Goal: Task Accomplishment & Management: Use online tool/utility

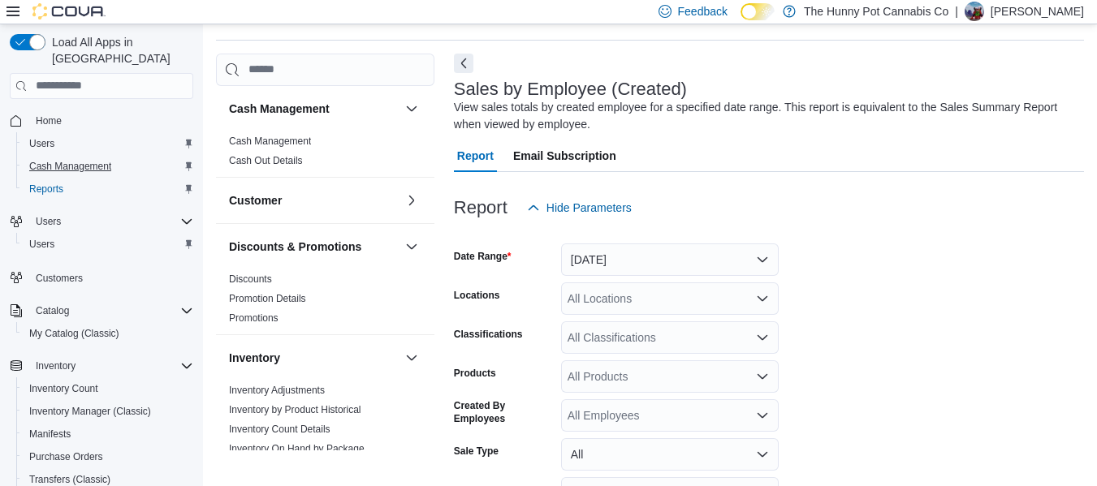
scroll to position [579, 0]
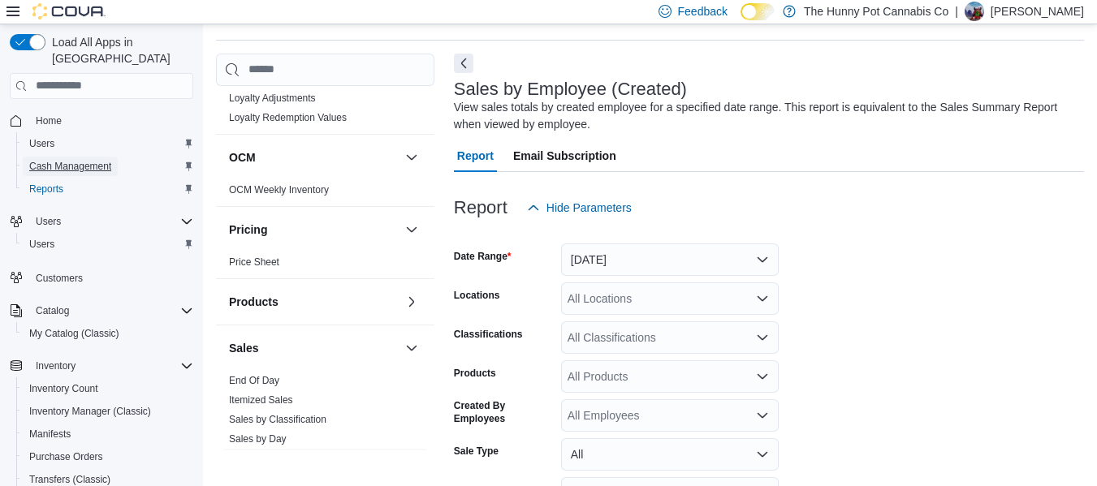
click at [95, 157] on span "Cash Management" at bounding box center [70, 166] width 82 height 19
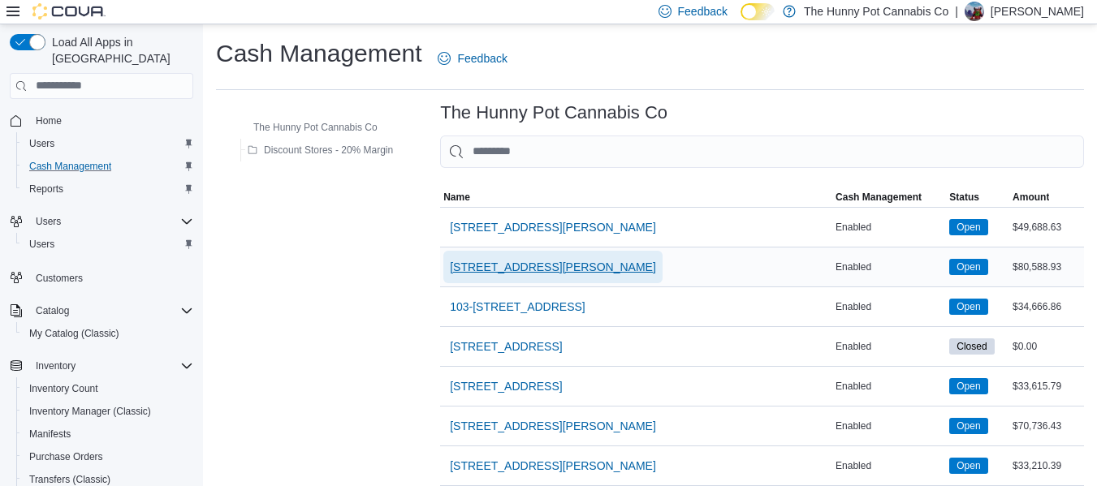
click at [555, 266] on span "[STREET_ADDRESS][PERSON_NAME]" at bounding box center [553, 267] width 206 height 16
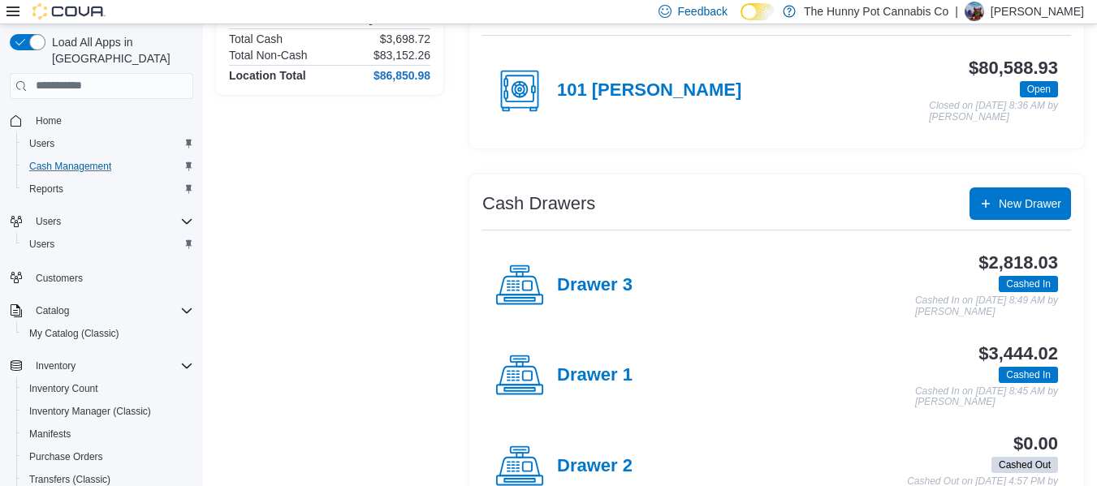
scroll to position [170, 0]
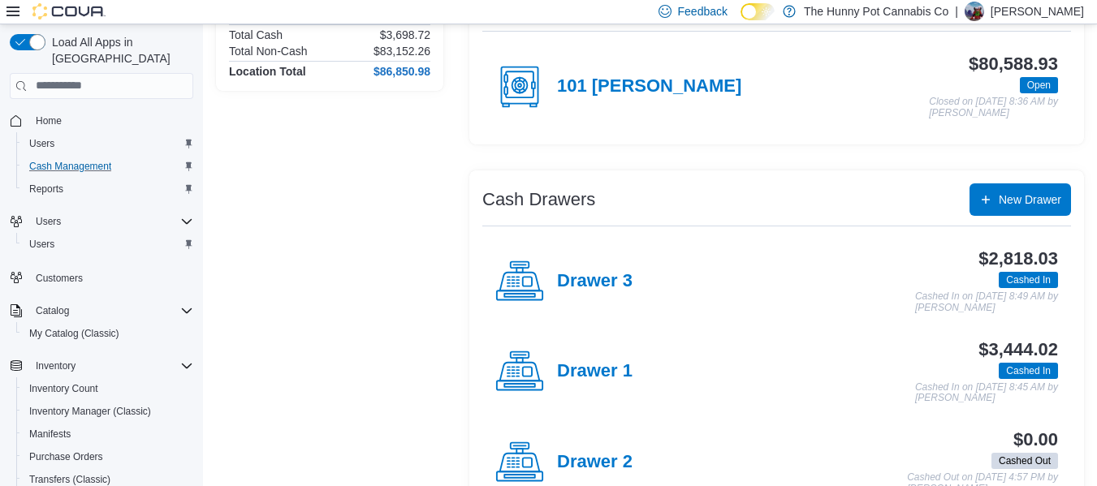
click at [619, 358] on div "Drawer 1" at bounding box center [563, 371] width 137 height 49
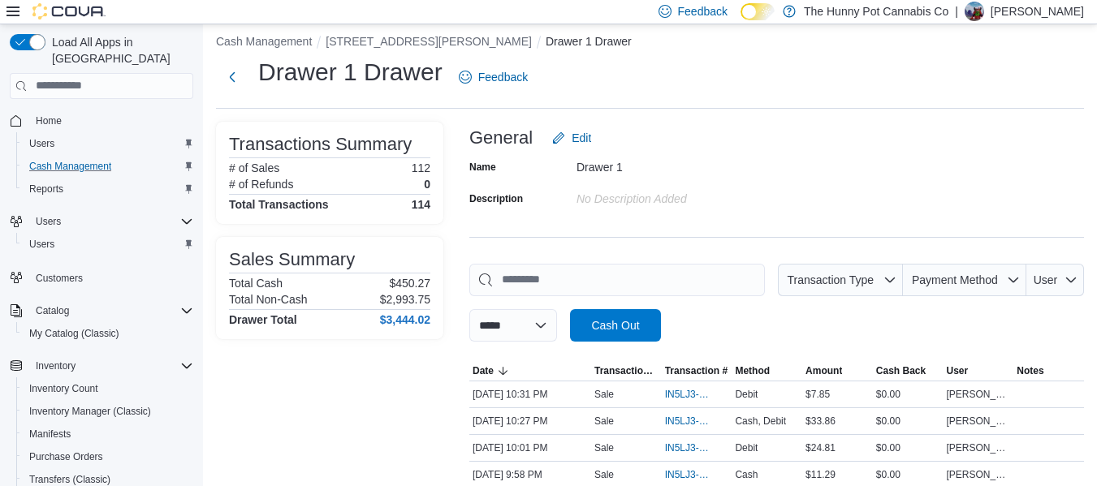
scroll to position [170, 0]
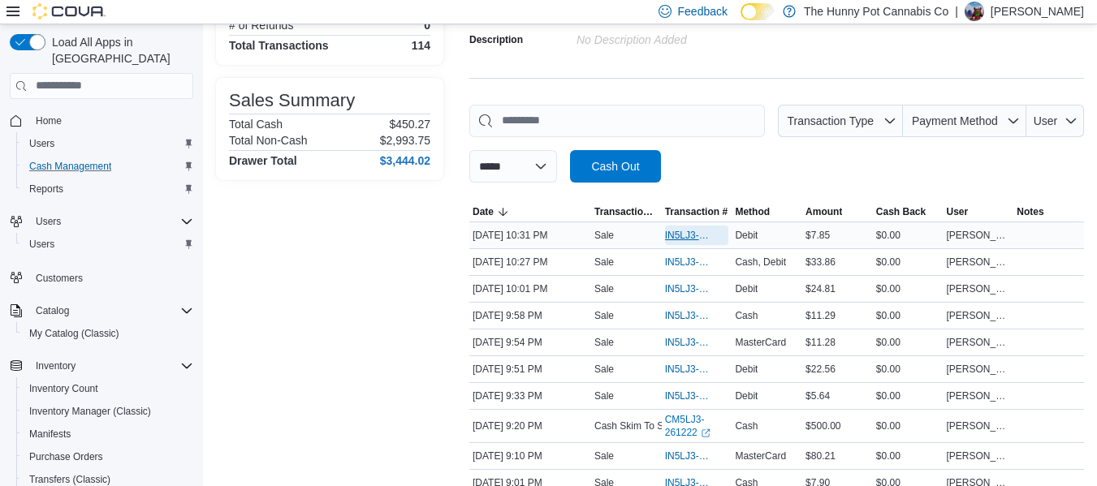
click at [694, 231] on span "IN5LJ3-5759976" at bounding box center [689, 235] width 48 height 13
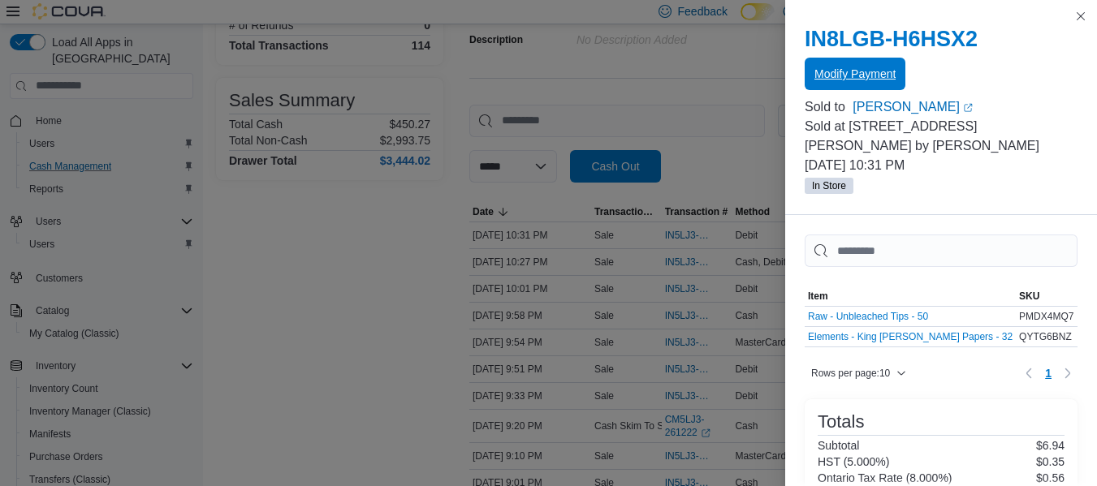
click at [821, 80] on span "Modify Payment" at bounding box center [854, 74] width 81 height 16
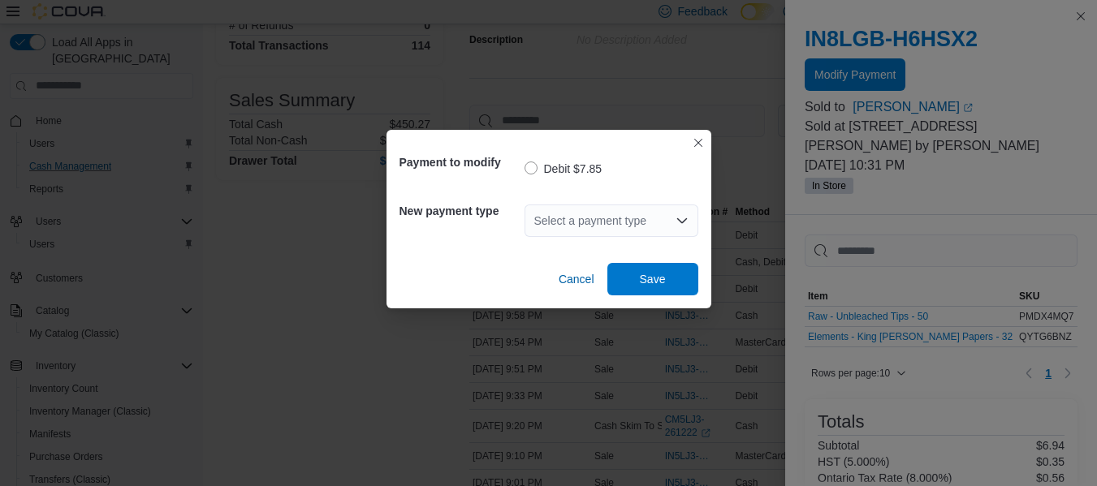
click at [588, 226] on div "Select a payment type" at bounding box center [611, 221] width 174 height 32
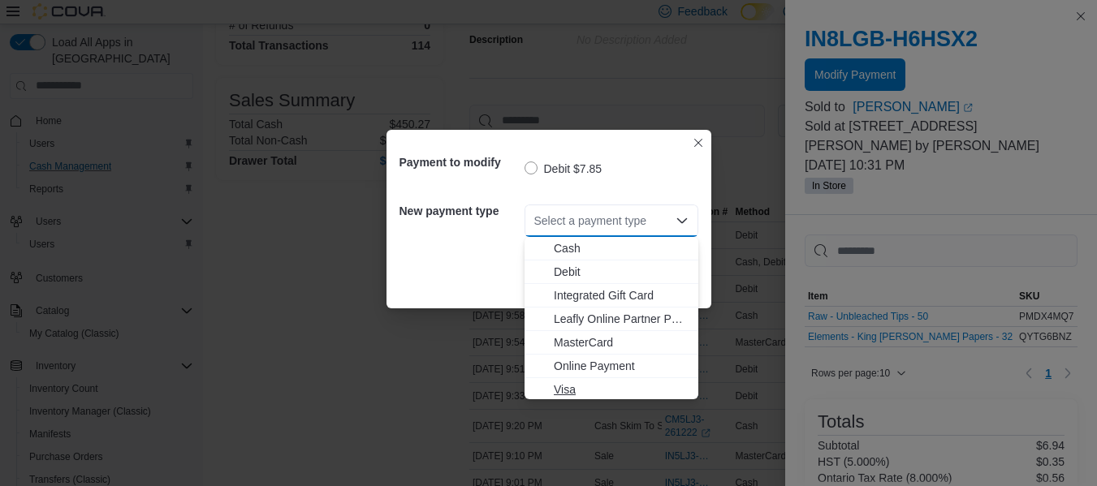
click at [567, 387] on span "Visa" at bounding box center [621, 390] width 135 height 16
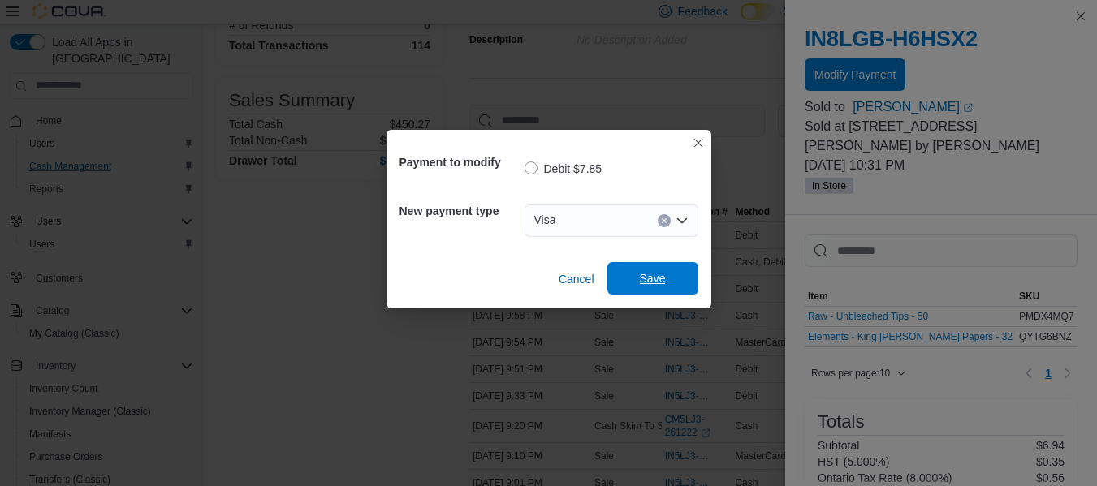
click at [647, 283] on span "Save" at bounding box center [653, 278] width 26 height 16
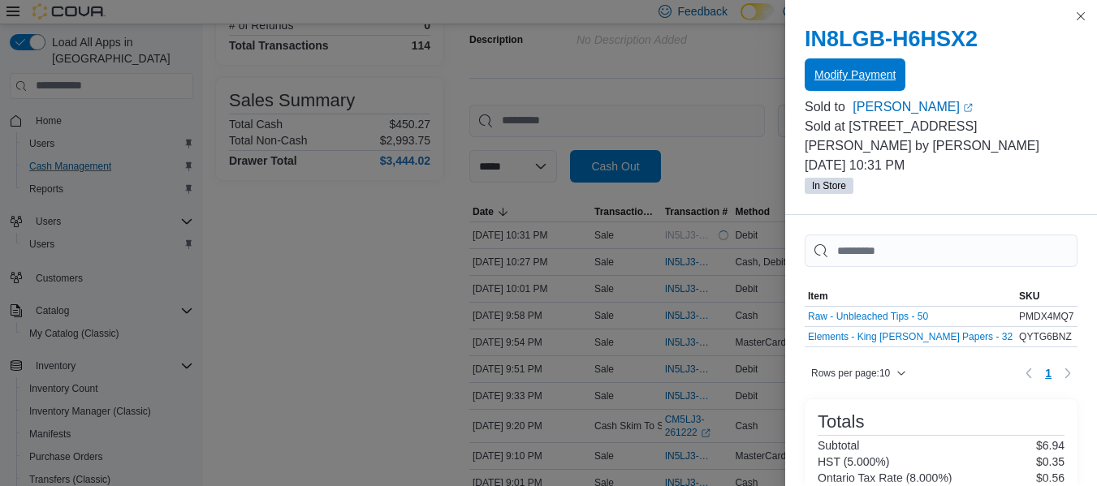
scroll to position [0, 0]
